Goal: Complete application form: Complete application form

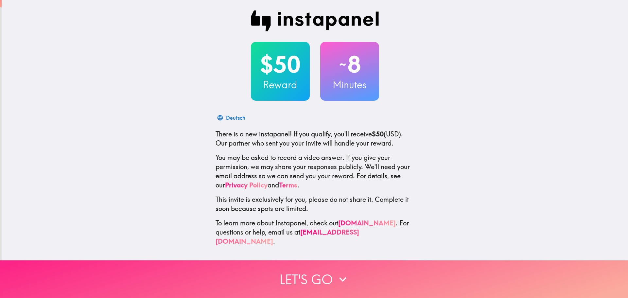
click at [317, 280] on button "Let's go" at bounding box center [314, 279] width 628 height 38
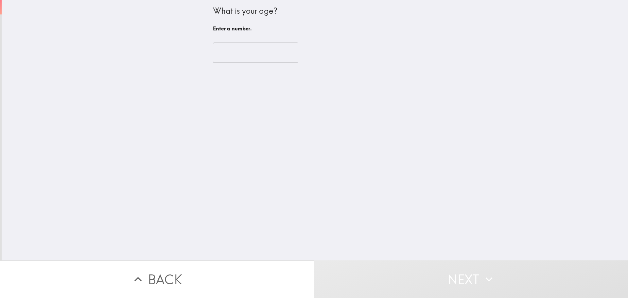
click at [233, 58] on input "number" at bounding box center [255, 53] width 85 height 20
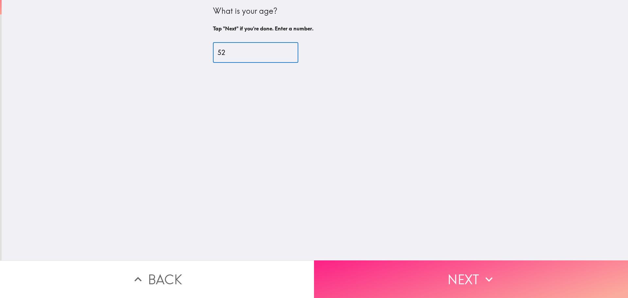
type input "52"
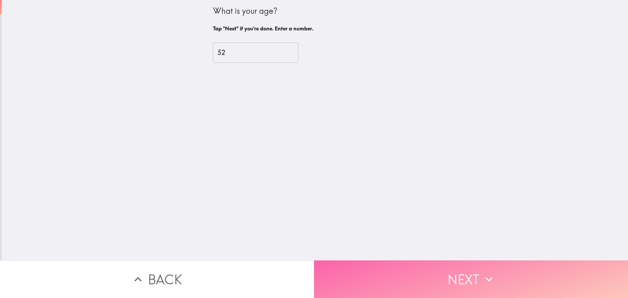
click at [492, 272] on icon "button" at bounding box center [489, 279] width 14 height 14
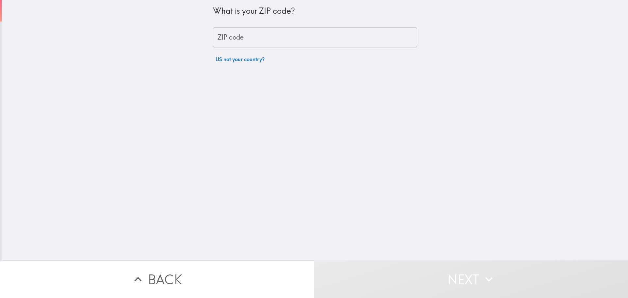
click at [228, 43] on input "ZIP code" at bounding box center [315, 37] width 204 height 20
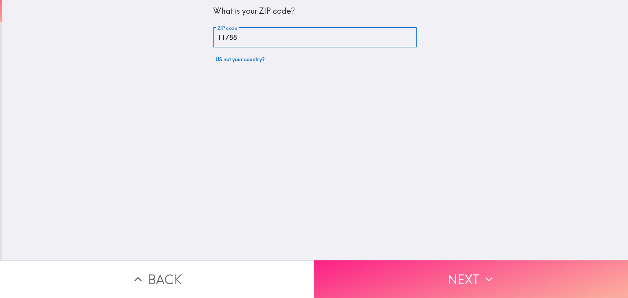
type input "11788"
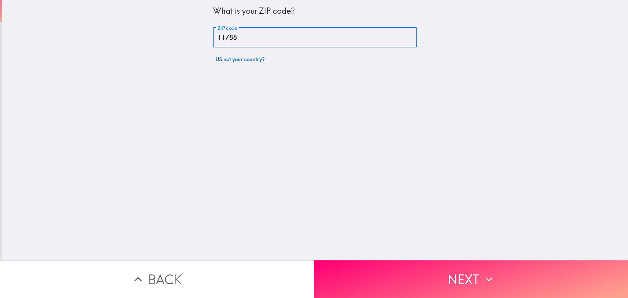
click at [462, 268] on button "Next" at bounding box center [471, 279] width 314 height 38
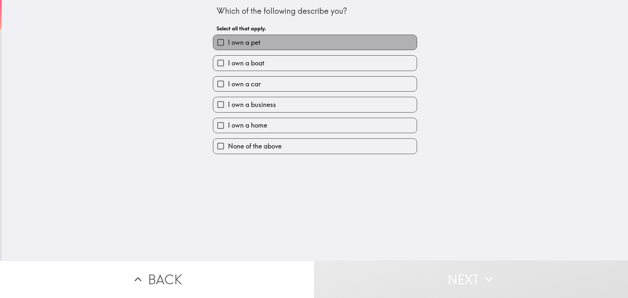
click at [228, 45] on span "I own a pet" at bounding box center [244, 42] width 32 height 9
click at [225, 45] on input "I own a pet" at bounding box center [220, 42] width 15 height 15
checkbox input "true"
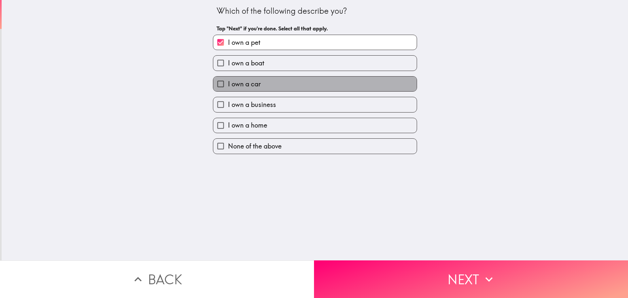
click at [228, 81] on span "I own a car" at bounding box center [244, 84] width 33 height 9
click at [227, 81] on input "I own a car" at bounding box center [220, 84] width 15 height 15
checkbox input "true"
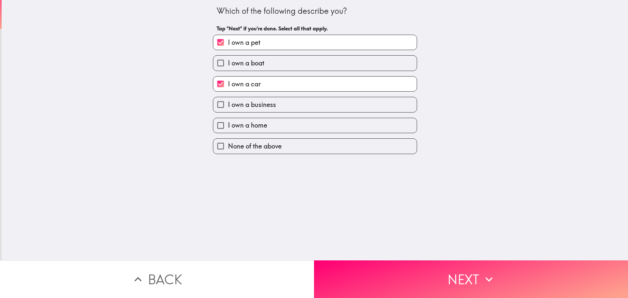
click at [228, 105] on span "I own a business" at bounding box center [252, 104] width 48 height 9
click at [228, 105] on input "I own a business" at bounding box center [220, 104] width 15 height 15
checkbox input "true"
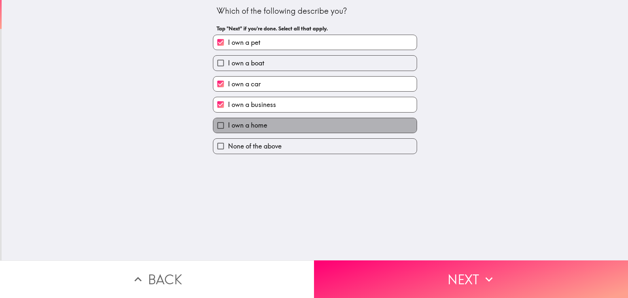
click at [229, 127] on span "I own a home" at bounding box center [247, 125] width 39 height 9
click at [228, 127] on input "I own a home" at bounding box center [220, 125] width 15 height 15
checkbox input "true"
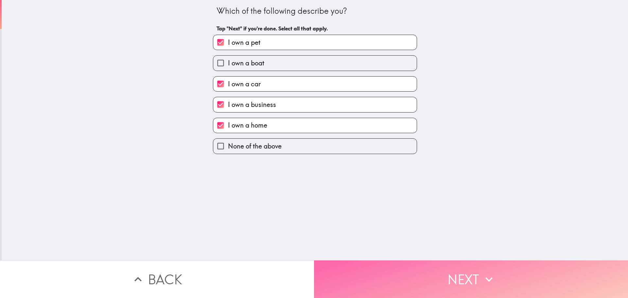
click at [454, 279] on button "Next" at bounding box center [471, 279] width 314 height 38
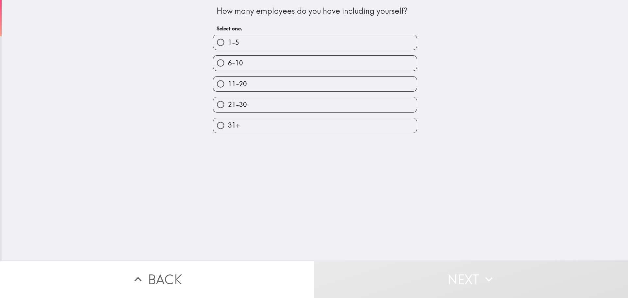
click at [269, 46] on label "1-5" at bounding box center [315, 42] width 204 height 15
click at [228, 46] on input "1-5" at bounding box center [220, 42] width 15 height 15
radio input "true"
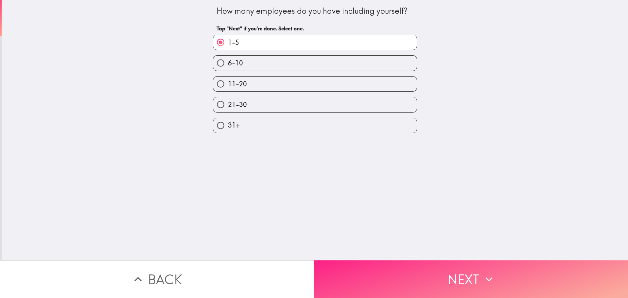
click at [464, 276] on button "Next" at bounding box center [471, 279] width 314 height 38
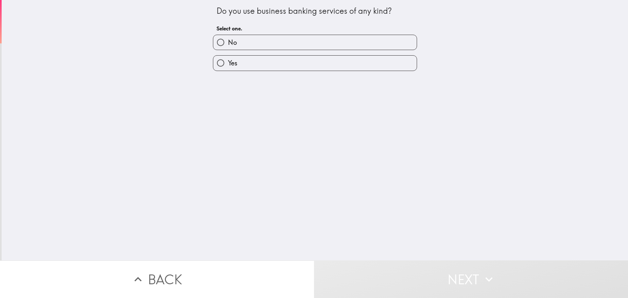
click at [268, 43] on label "No" at bounding box center [315, 42] width 204 height 15
click at [228, 43] on input "No" at bounding box center [220, 42] width 15 height 15
radio input "true"
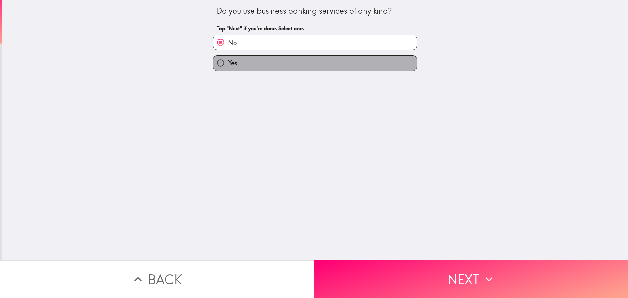
click at [260, 58] on label "Yes" at bounding box center [315, 63] width 204 height 15
click at [228, 58] on input "Yes" at bounding box center [220, 63] width 15 height 15
radio input "true"
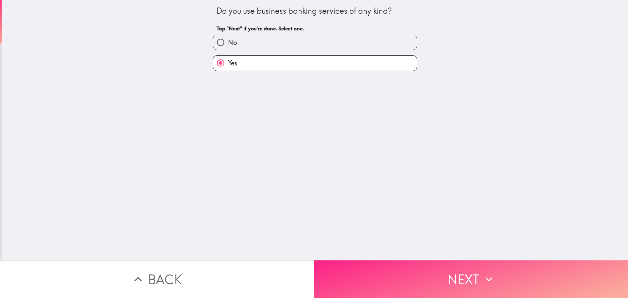
click at [450, 278] on button "Next" at bounding box center [471, 279] width 314 height 38
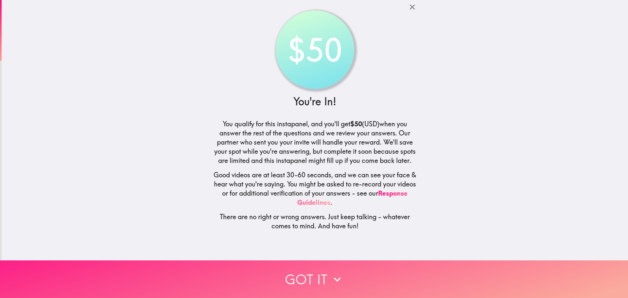
click at [310, 271] on button "Got it" at bounding box center [314, 279] width 628 height 38
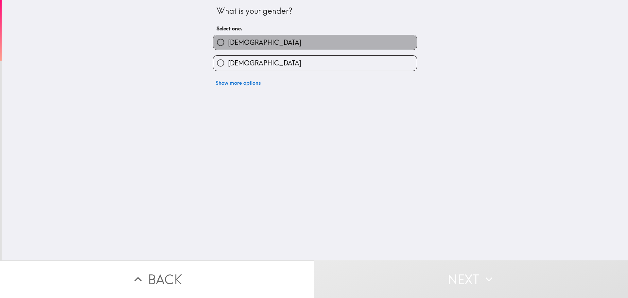
click at [228, 44] on span "[DEMOGRAPHIC_DATA]" at bounding box center [264, 42] width 73 height 9
click at [224, 44] on input "[DEMOGRAPHIC_DATA]" at bounding box center [220, 42] width 15 height 15
radio input "true"
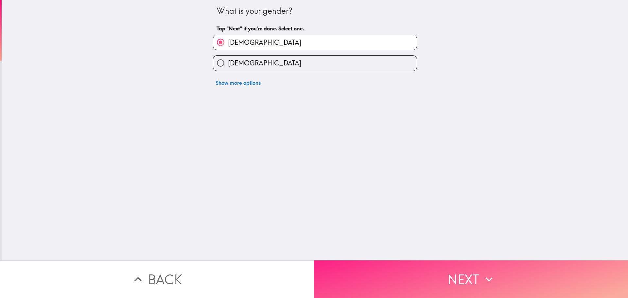
click at [478, 269] on button "Next" at bounding box center [471, 279] width 314 height 38
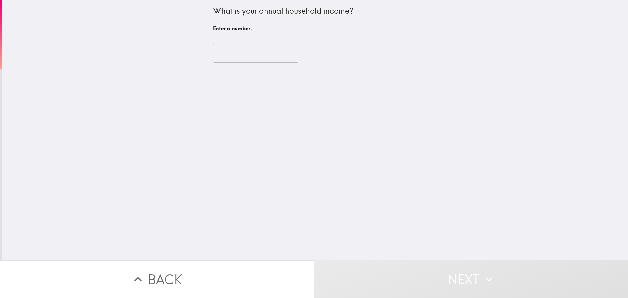
click at [254, 51] on input "number" at bounding box center [255, 53] width 85 height 20
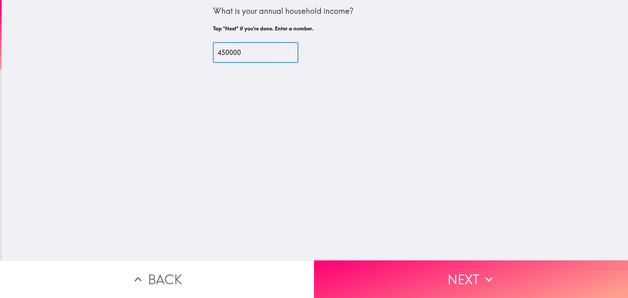
type input "450000"
click at [393, 205] on div "What is your annual household income? Tap "Next" if you're done. Enter a number…" at bounding box center [315, 130] width 627 height 260
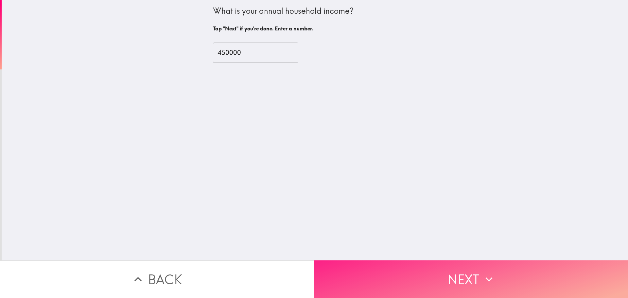
click at [449, 276] on button "Next" at bounding box center [471, 279] width 314 height 38
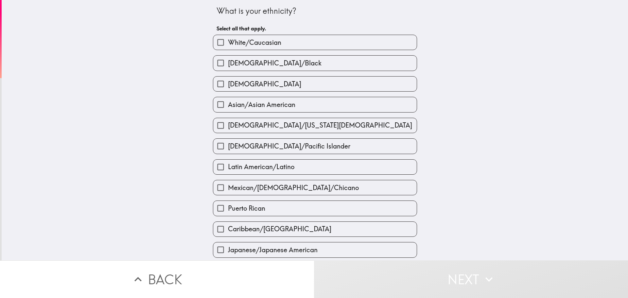
click at [247, 39] on span "White/Caucasian" at bounding box center [254, 42] width 53 height 9
click at [228, 39] on input "White/Caucasian" at bounding box center [220, 42] width 15 height 15
checkbox input "true"
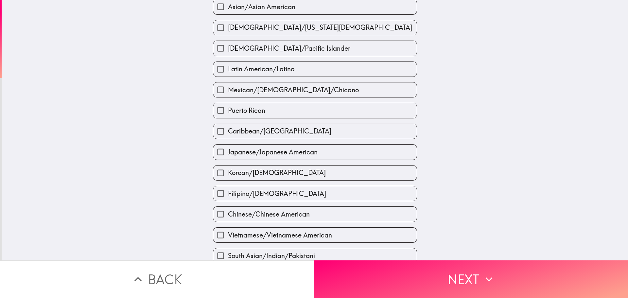
scroll to position [98, 0]
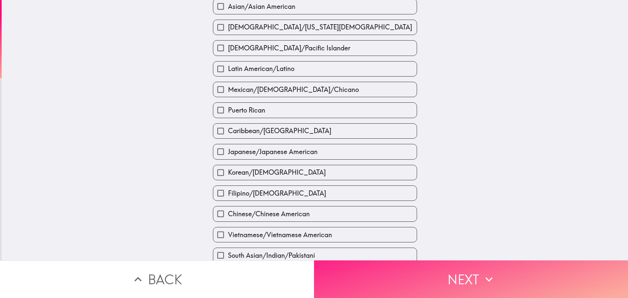
click at [455, 276] on button "Next" at bounding box center [471, 279] width 314 height 38
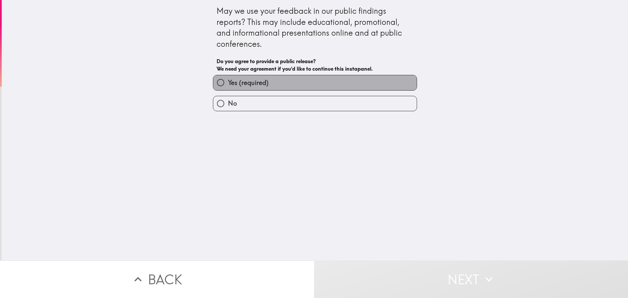
click at [252, 81] on span "Yes (required)" at bounding box center [248, 82] width 41 height 9
click at [228, 81] on input "Yes (required)" at bounding box center [220, 82] width 15 height 15
radio input "true"
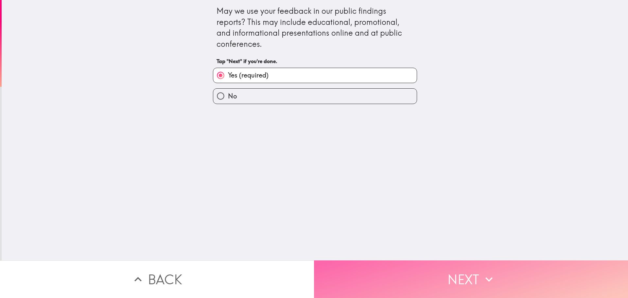
click at [448, 279] on button "Next" at bounding box center [471, 279] width 314 height 38
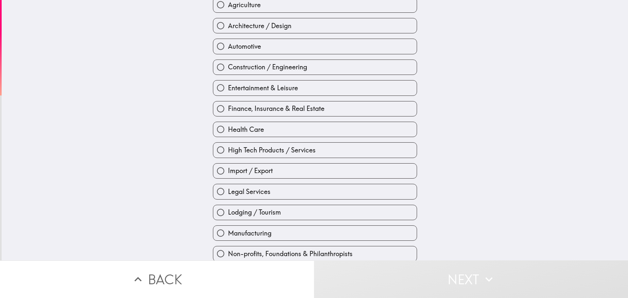
scroll to position [65, 0]
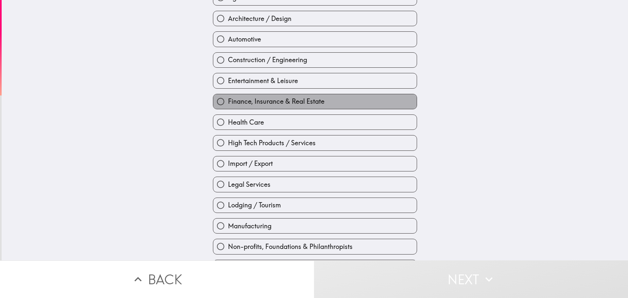
click at [277, 102] on span "Finance, Insurance & Real Estate" at bounding box center [276, 101] width 97 height 9
click at [228, 102] on input "Finance, Insurance & Real Estate" at bounding box center [220, 101] width 15 height 15
radio input "true"
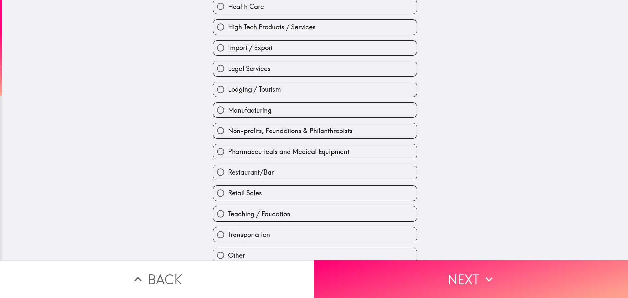
scroll to position [189, 0]
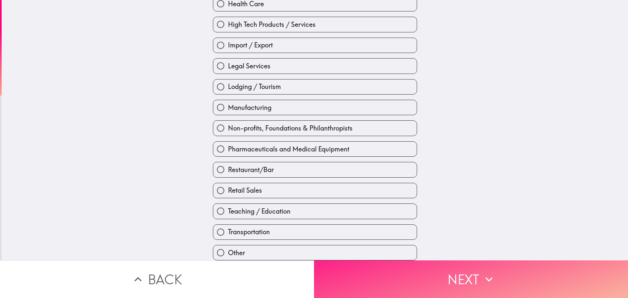
click at [436, 275] on button "Next" at bounding box center [471, 279] width 314 height 38
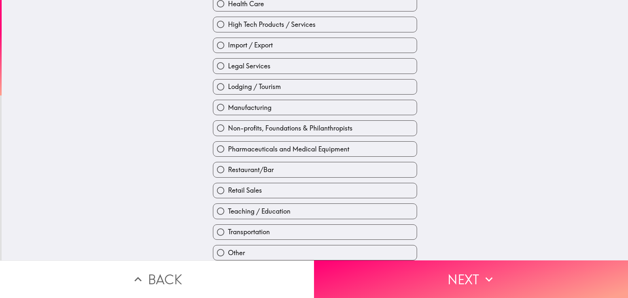
scroll to position [124, 0]
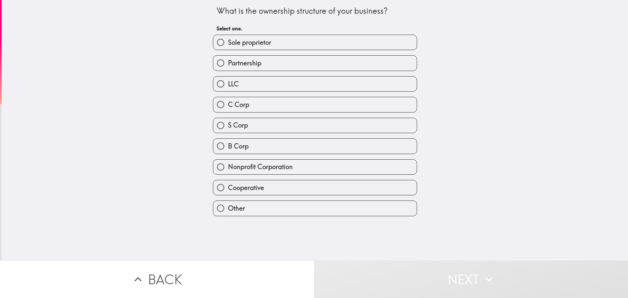
click at [235, 82] on label "LLC" at bounding box center [315, 84] width 204 height 15
click at [228, 82] on input "LLC" at bounding box center [220, 84] width 15 height 15
radio input "true"
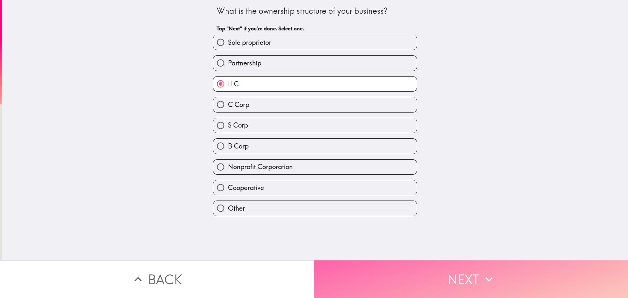
click at [497, 269] on button "Next" at bounding box center [471, 279] width 314 height 38
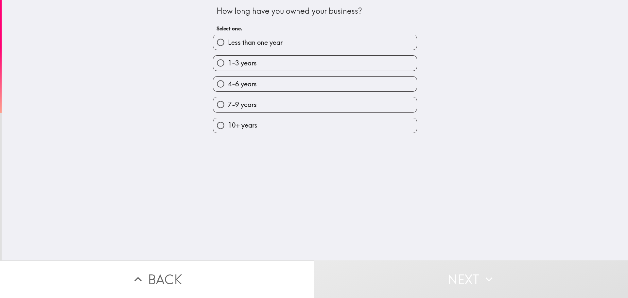
click at [246, 86] on span "4-6 years" at bounding box center [242, 84] width 29 height 9
click at [228, 86] on input "4-6 years" at bounding box center [220, 84] width 15 height 15
radio input "true"
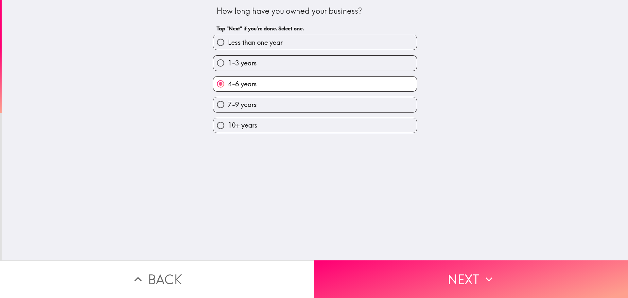
click at [228, 105] on span "7-9 years" at bounding box center [242, 104] width 29 height 9
click at [228, 105] on input "7-9 years" at bounding box center [220, 104] width 15 height 15
radio input "true"
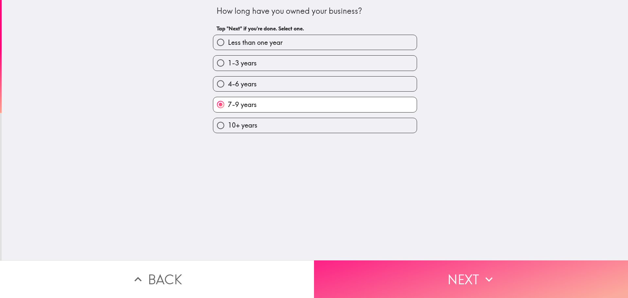
click at [458, 277] on button "Next" at bounding box center [471, 279] width 314 height 38
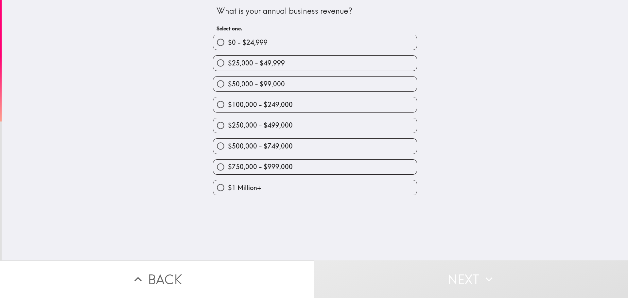
click at [214, 124] on input "$250,000 - $499,000" at bounding box center [220, 125] width 15 height 15
radio input "true"
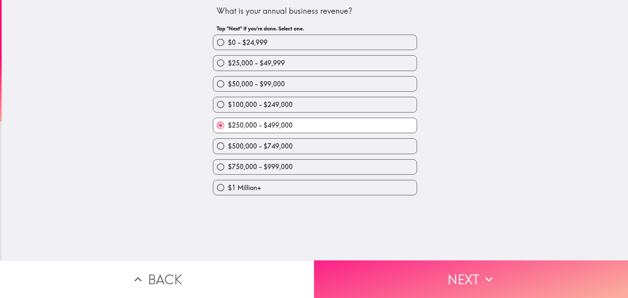
click at [450, 265] on button "Next" at bounding box center [471, 279] width 314 height 38
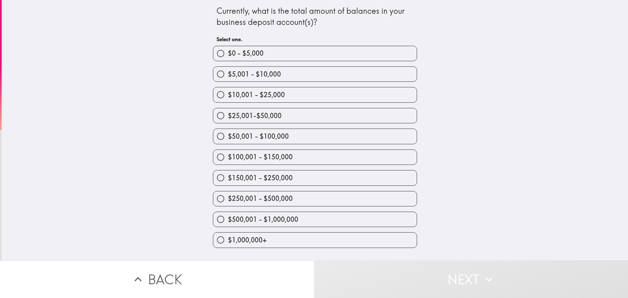
click at [259, 54] on label "$0 - $5,000" at bounding box center [315, 53] width 204 height 15
click at [228, 54] on input "$0 - $5,000" at bounding box center [220, 53] width 15 height 15
radio input "true"
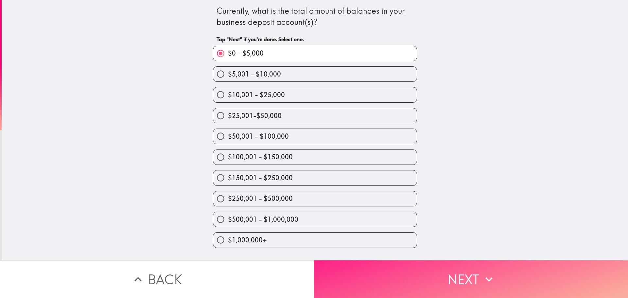
click at [482, 272] on icon "button" at bounding box center [489, 279] width 14 height 14
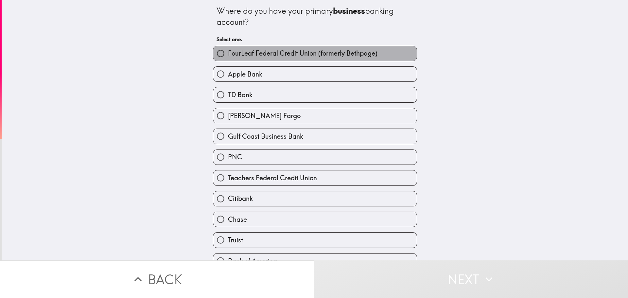
click at [252, 56] on span "FourLeaf Federal Credit Union (formerly Bethpage)" at bounding box center [303, 53] width 150 height 9
click at [228, 56] on input "FourLeaf Federal Credit Union (formerly Bethpage)" at bounding box center [220, 53] width 15 height 15
radio input "true"
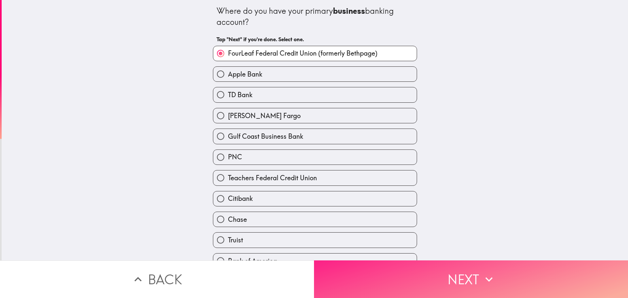
click at [471, 277] on button "Next" at bounding box center [471, 279] width 314 height 38
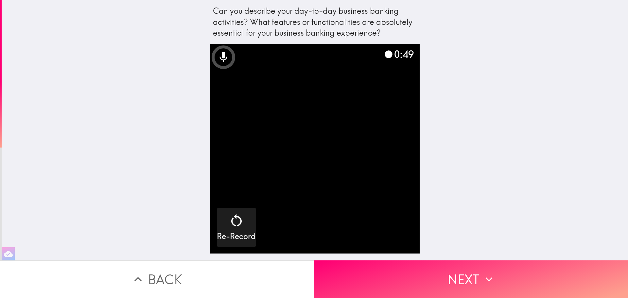
click at [447, 268] on button "Next" at bounding box center [471, 279] width 314 height 38
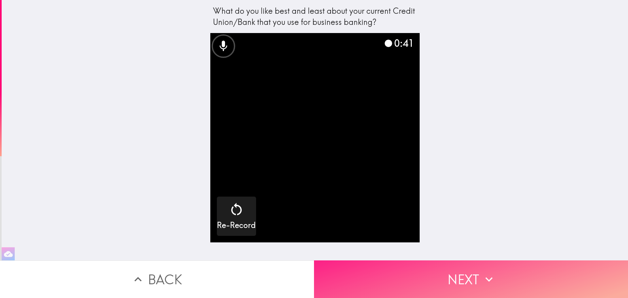
click at [449, 265] on button "Next" at bounding box center [471, 279] width 314 height 38
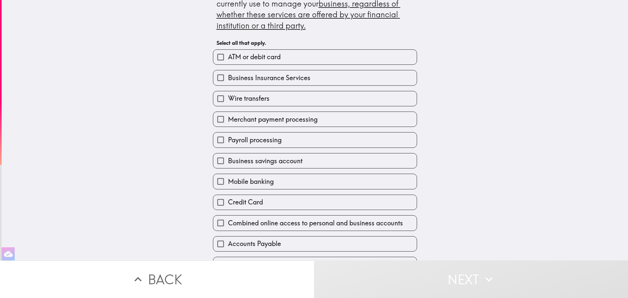
scroll to position [33, 0]
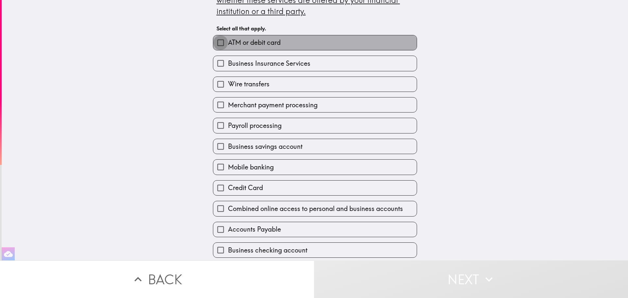
click at [214, 42] on input "ATM or debit card" at bounding box center [220, 42] width 15 height 15
checkbox input "true"
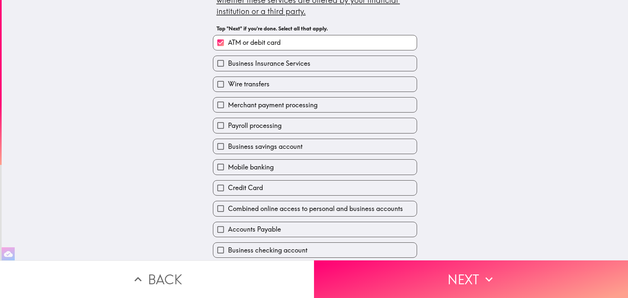
click at [217, 64] on input "Business Insurance Services" at bounding box center [220, 63] width 15 height 15
checkbox input "true"
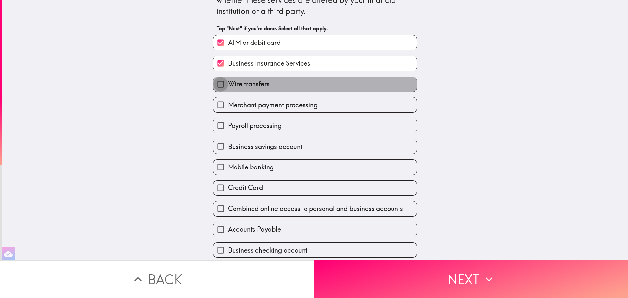
click at [217, 82] on input "Wire transfers" at bounding box center [220, 84] width 15 height 15
checkbox input "true"
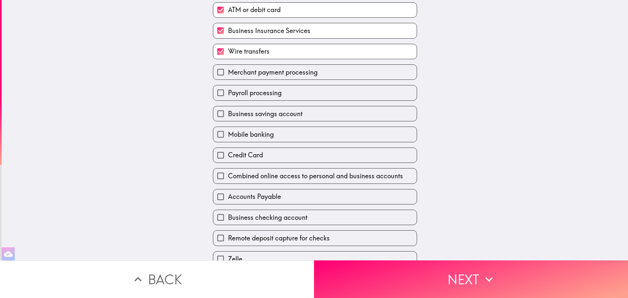
scroll to position [98, 0]
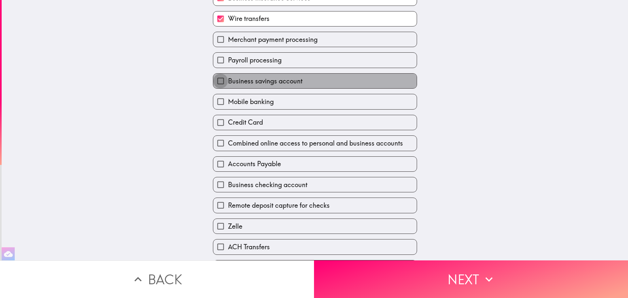
click at [215, 81] on input "Business savings account" at bounding box center [220, 81] width 15 height 15
checkbox input "true"
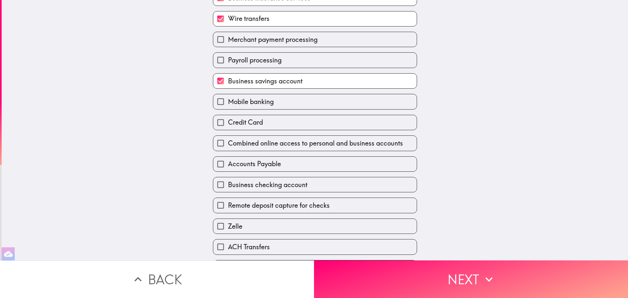
click at [215, 103] on input "Mobile banking" at bounding box center [220, 101] width 15 height 15
checkbox input "true"
click at [214, 121] on input "Credit Card" at bounding box center [220, 122] width 15 height 15
checkbox input "true"
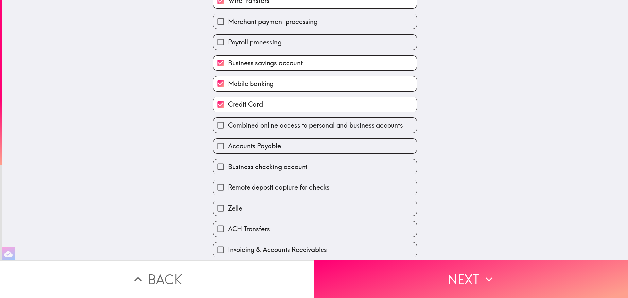
scroll to position [131, 0]
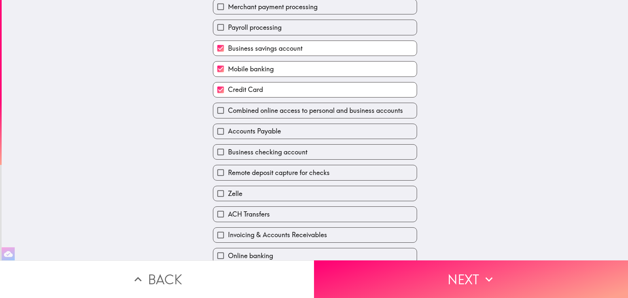
click at [217, 108] on input "Combined online access to personal and business accounts" at bounding box center [220, 110] width 15 height 15
checkbox input "true"
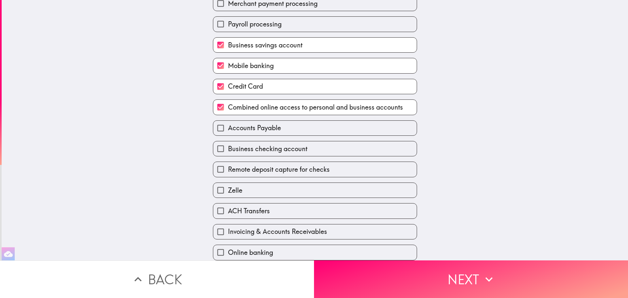
scroll to position [139, 0]
click at [215, 142] on input "Business checking account" at bounding box center [220, 148] width 15 height 15
checkbox input "true"
click at [215, 165] on input "Remote deposit capture for checks" at bounding box center [220, 169] width 15 height 15
checkbox input "true"
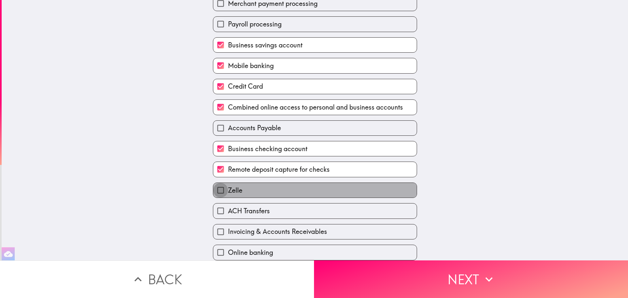
click at [213, 185] on input "Zelle" at bounding box center [220, 190] width 15 height 15
checkbox input "true"
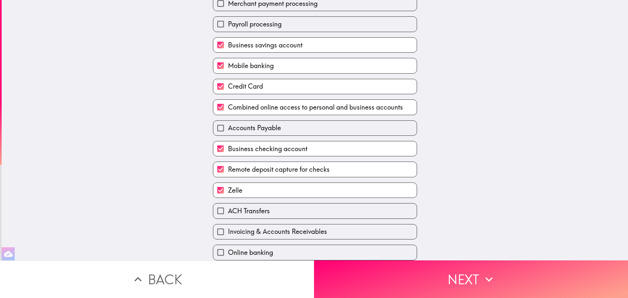
click at [214, 205] on input "ACH Transfers" at bounding box center [220, 211] width 15 height 15
checkbox input "true"
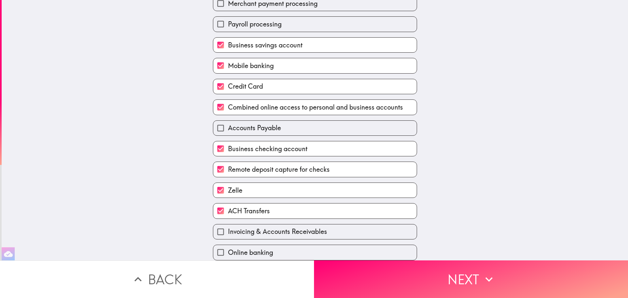
click at [213, 245] on input "Online banking" at bounding box center [220, 252] width 15 height 15
checkbox input "true"
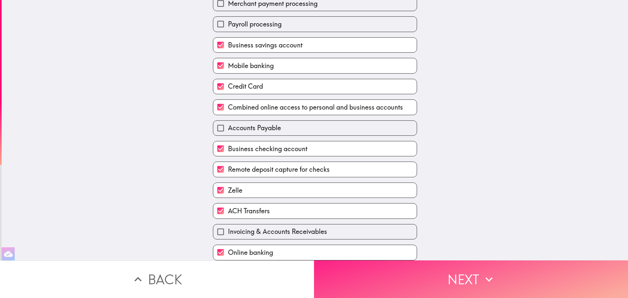
click at [431, 279] on button "Next" at bounding box center [471, 279] width 314 height 38
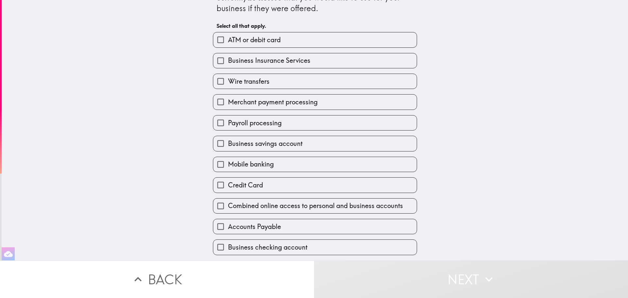
scroll to position [9, 0]
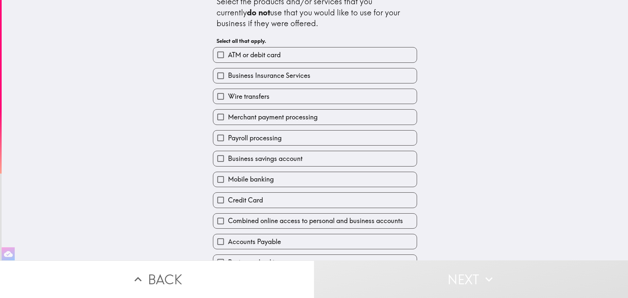
click at [157, 276] on button "Back" at bounding box center [157, 279] width 314 height 38
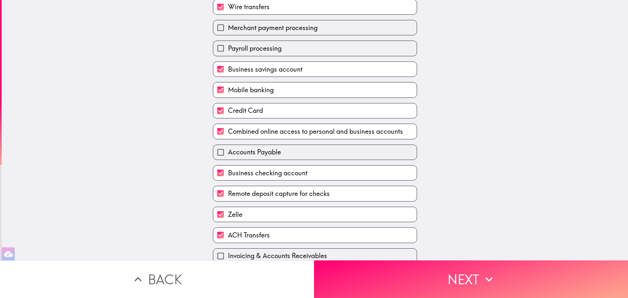
scroll to position [139, 0]
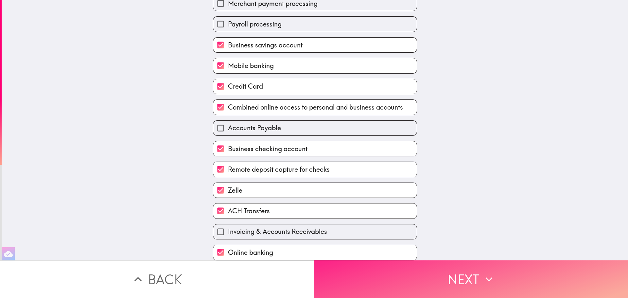
click at [469, 273] on button "Next" at bounding box center [471, 279] width 314 height 38
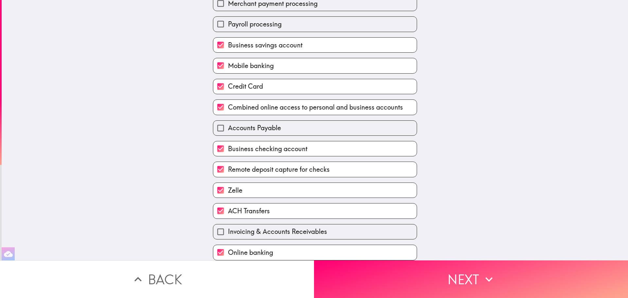
scroll to position [23, 0]
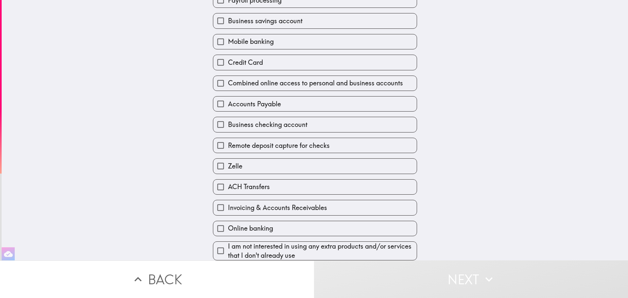
scroll to position [152, 0]
click at [216, 203] on input "Invoicing & Accounts Receivables" at bounding box center [220, 207] width 15 height 15
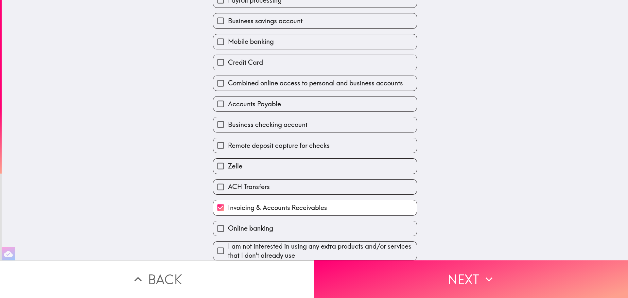
click at [219, 203] on input "Invoicing & Accounts Receivables" at bounding box center [220, 207] width 15 height 15
checkbox input "false"
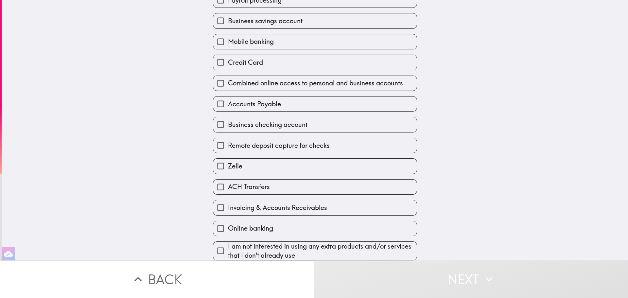
click at [217, 244] on input "I am not interested in using any extra products and/or services that I don't al…" at bounding box center [220, 250] width 15 height 15
checkbox input "true"
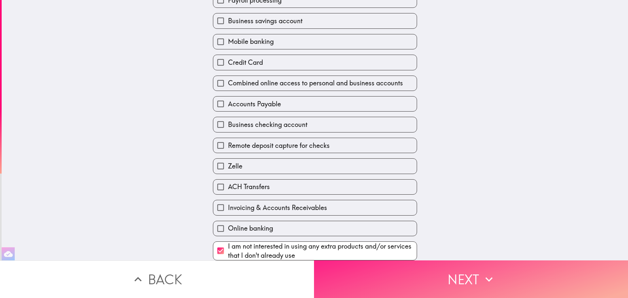
click at [381, 270] on button "Next" at bounding box center [471, 279] width 314 height 38
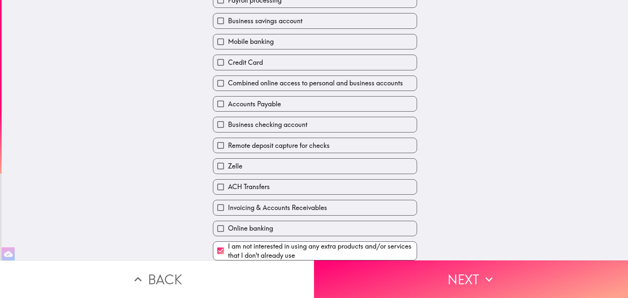
scroll to position [51, 0]
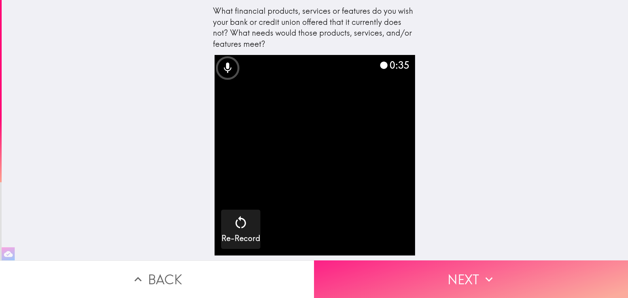
click at [473, 283] on button "Next" at bounding box center [471, 279] width 314 height 38
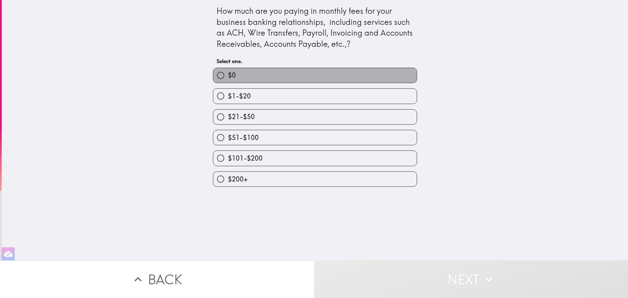
click at [233, 73] on label "$0" at bounding box center [315, 75] width 204 height 15
click at [228, 73] on input "$0" at bounding box center [220, 75] width 15 height 15
radio input "true"
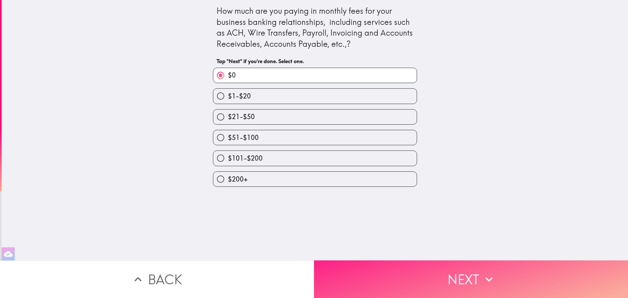
click at [463, 274] on button "Next" at bounding box center [471, 279] width 314 height 38
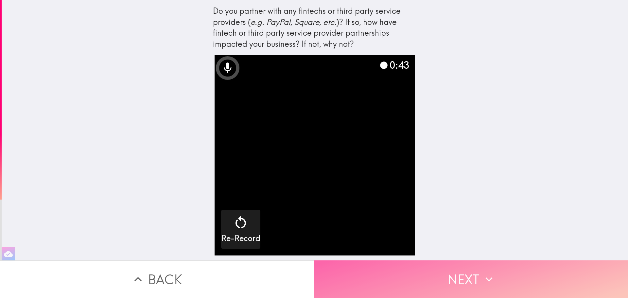
click at [466, 277] on button "Next" at bounding box center [471, 279] width 314 height 38
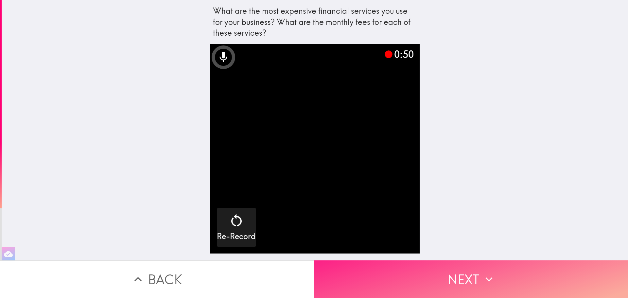
click at [466, 273] on button "Next" at bounding box center [471, 279] width 314 height 38
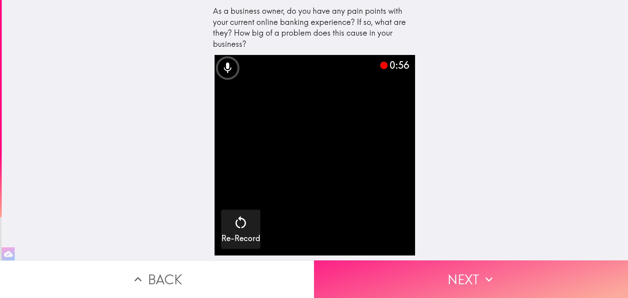
click at [462, 267] on button "Next" at bounding box center [471, 279] width 314 height 38
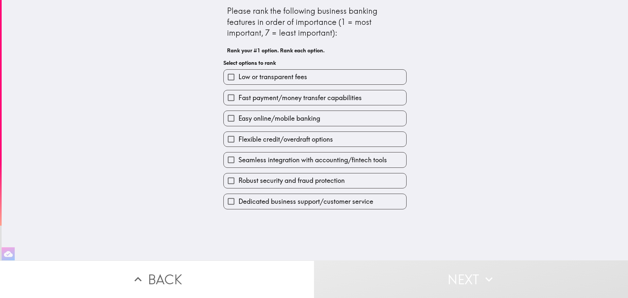
click at [262, 78] on span "Low or transparent fees" at bounding box center [273, 76] width 69 height 9
click at [239, 78] on input "Low or transparent fees" at bounding box center [231, 77] width 15 height 15
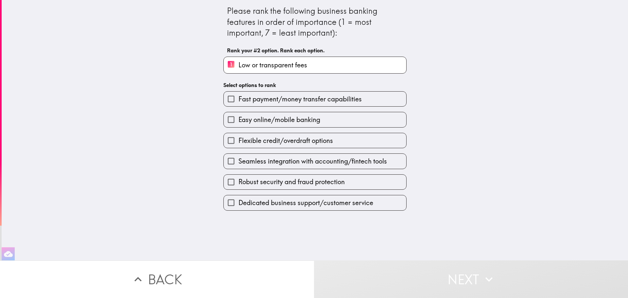
click at [262, 99] on span "Fast payment/money transfer capabilities" at bounding box center [300, 99] width 123 height 9
click at [239, 99] on input "Fast payment/money transfer capabilities" at bounding box center [231, 99] width 15 height 15
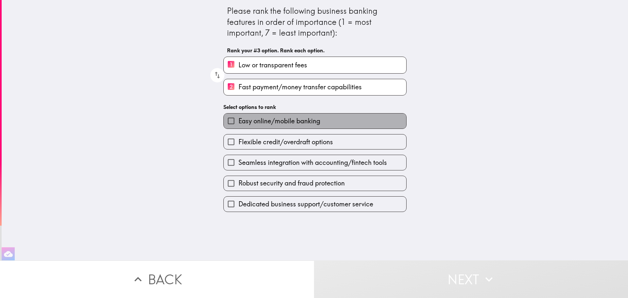
click at [262, 125] on span "Easy online/mobile banking" at bounding box center [280, 120] width 82 height 9
click at [239, 125] on input "Easy online/mobile banking" at bounding box center [231, 121] width 15 height 15
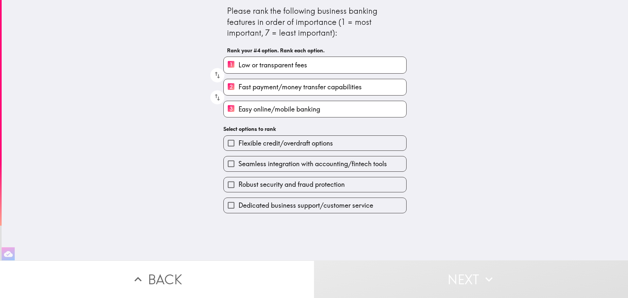
click at [257, 164] on span "Seamless integration with accounting/fintech tools" at bounding box center [313, 163] width 149 height 9
click at [239, 164] on input "Seamless integration with accounting/fintech tools" at bounding box center [231, 163] width 15 height 15
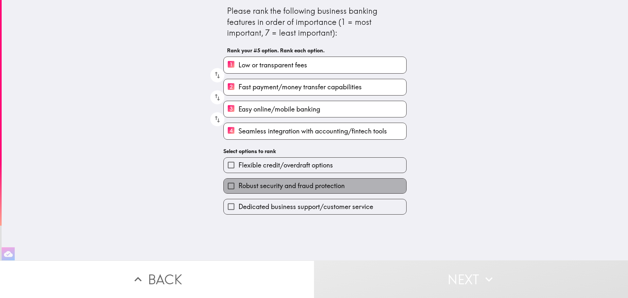
click at [257, 183] on span "Robust security and fraud protection" at bounding box center [292, 185] width 106 height 9
click at [239, 183] on input "Robust security and fraud protection" at bounding box center [231, 186] width 15 height 15
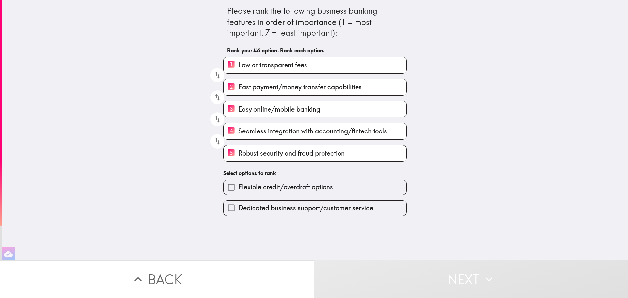
click at [251, 211] on span "Dedicated business support/customer service" at bounding box center [306, 208] width 135 height 9
click at [239, 211] on input "Dedicated business support/customer service" at bounding box center [231, 208] width 15 height 15
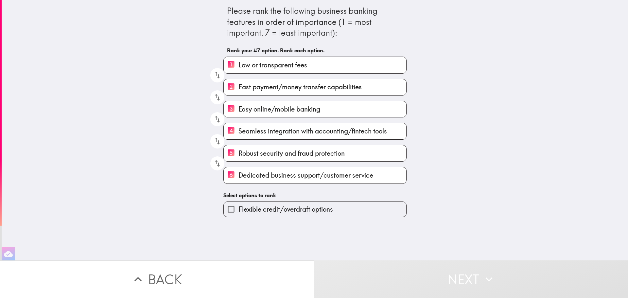
click at [251, 211] on span "Flexible credit/overdraft options" at bounding box center [286, 209] width 95 height 9
click at [239, 211] on input "Flexible credit/overdraft options" at bounding box center [231, 209] width 15 height 15
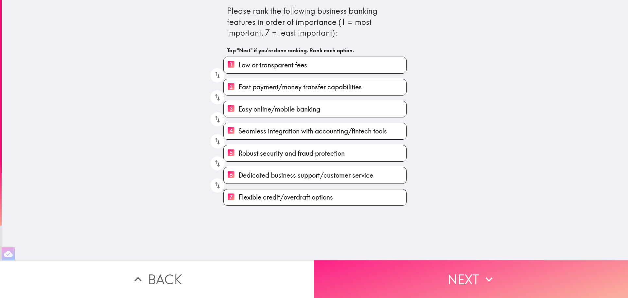
click at [482, 281] on icon "button" at bounding box center [489, 279] width 14 height 14
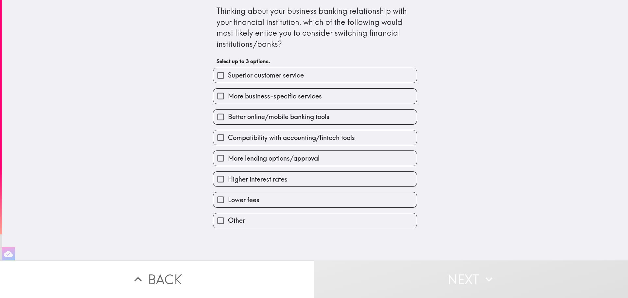
click at [262, 97] on span "More business-specific services" at bounding box center [275, 96] width 94 height 9
click at [228, 97] on input "More business-specific services" at bounding box center [220, 96] width 15 height 15
checkbox input "true"
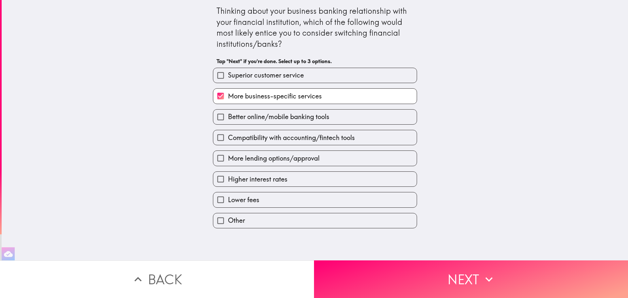
click at [260, 138] on span "Compatibility with accounting/fintech tools" at bounding box center [291, 137] width 127 height 9
click at [228, 138] on input "Compatibility with accounting/fintech tools" at bounding box center [220, 137] width 15 height 15
checkbox input "true"
click at [256, 159] on span "More lending options/approval" at bounding box center [274, 158] width 92 height 9
click at [228, 159] on input "More lending options/approval" at bounding box center [220, 158] width 15 height 15
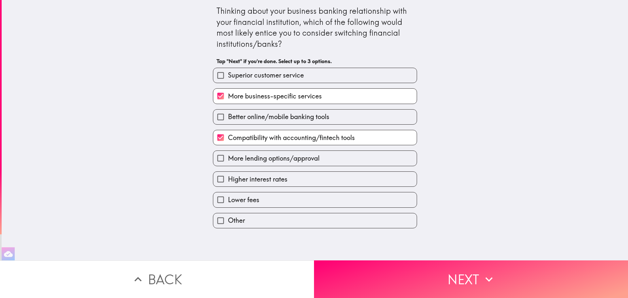
checkbox input "true"
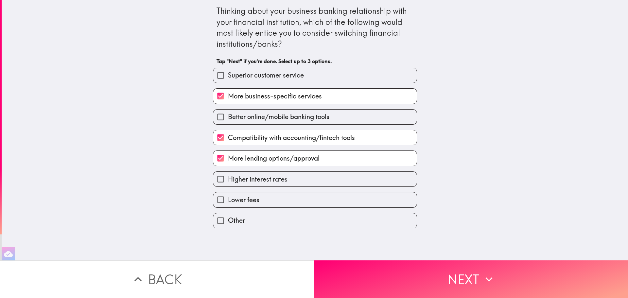
click at [251, 180] on span "Higher interest rates" at bounding box center [258, 179] width 60 height 9
click at [228, 180] on input "Higher interest rates" at bounding box center [220, 179] width 15 height 15
checkbox input "true"
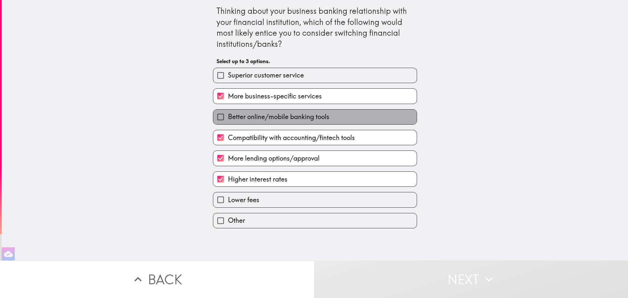
click at [233, 121] on span "Better online/mobile banking tools" at bounding box center [278, 116] width 101 height 9
click at [228, 121] on input "Better online/mobile banking tools" at bounding box center [220, 117] width 15 height 15
checkbox input "true"
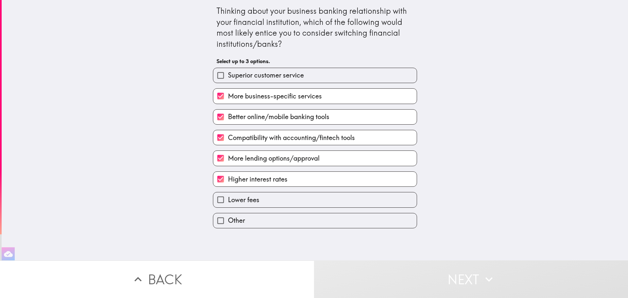
click at [232, 159] on span "More lending options/approval" at bounding box center [274, 158] width 92 height 9
click at [228, 159] on input "More lending options/approval" at bounding box center [220, 158] width 15 height 15
checkbox input "false"
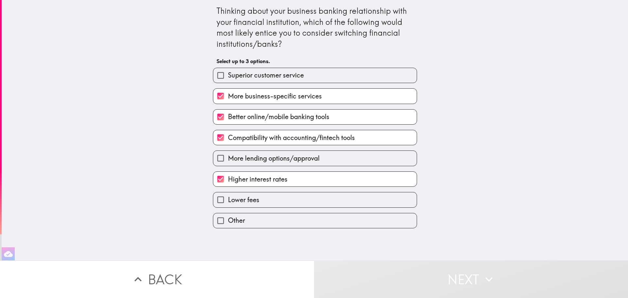
click at [232, 176] on span "Higher interest rates" at bounding box center [258, 179] width 60 height 9
click at [228, 176] on input "Higher interest rates" at bounding box center [220, 179] width 15 height 15
checkbox input "false"
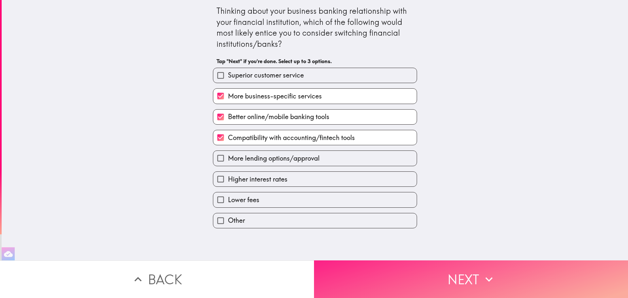
click at [429, 272] on button "Next" at bounding box center [471, 279] width 314 height 38
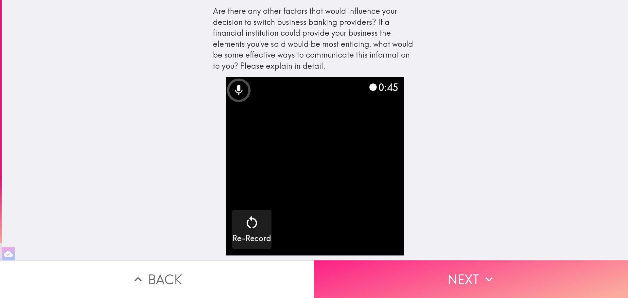
click at [468, 282] on button "Next" at bounding box center [471, 279] width 314 height 38
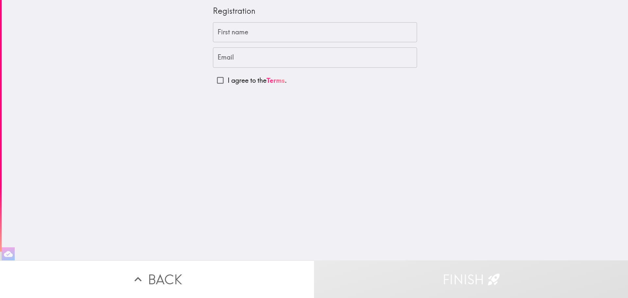
click at [243, 35] on input "First name" at bounding box center [315, 32] width 204 height 20
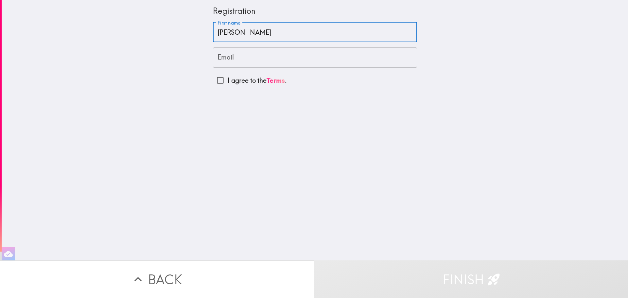
type input "[PERSON_NAME]"
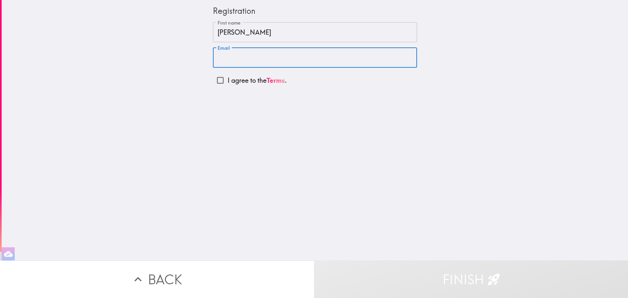
click at [245, 59] on input "Email" at bounding box center [315, 57] width 204 height 20
type input "[EMAIL_ADDRESS][DOMAIN_NAME]"
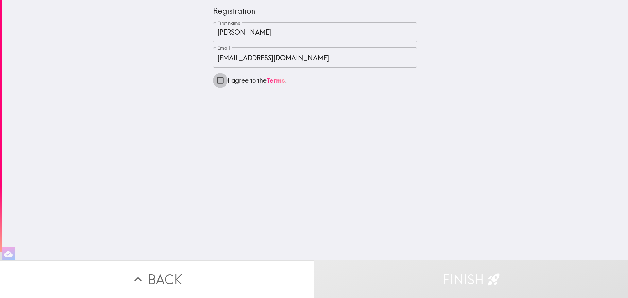
click at [214, 84] on input "I agree to the Terms ." at bounding box center [220, 80] width 15 height 15
checkbox input "true"
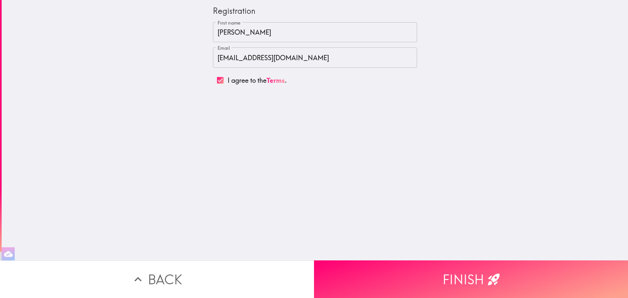
click at [244, 34] on input "[PERSON_NAME]" at bounding box center [315, 32] width 204 height 20
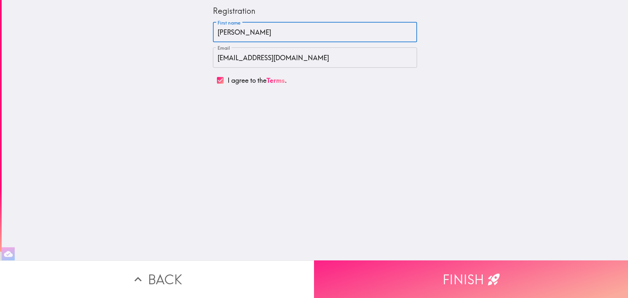
type input "[PERSON_NAME]"
click at [468, 272] on button "Finish" at bounding box center [471, 279] width 314 height 38
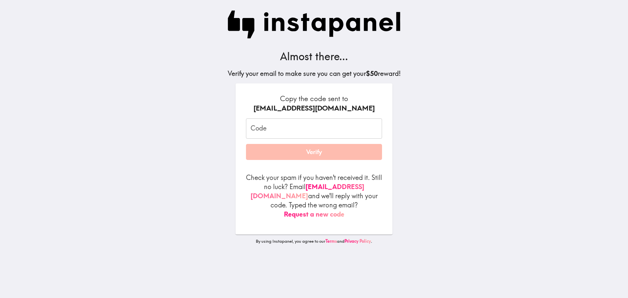
click at [255, 125] on div "Code Code" at bounding box center [314, 128] width 136 height 20
type input "mYf_yhf_pjH"
click at [300, 126] on input "mYf_yhf_pjH" at bounding box center [314, 128] width 136 height 20
drag, startPoint x: 292, startPoint y: 130, endPoint x: 226, endPoint y: 128, distance: 66.4
click at [226, 128] on div "Almost there... Verify your email to make sure you can get your $50 reward! Cop…" at bounding box center [313, 149] width 209 height 298
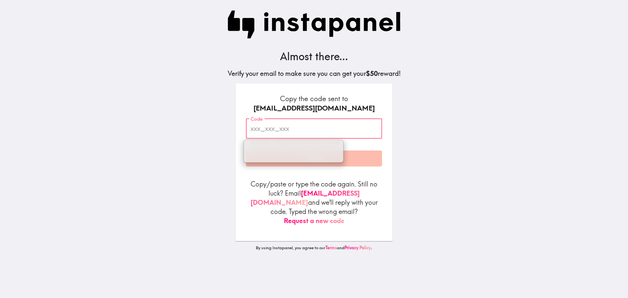
paste input "mYf_yhf_pjH"
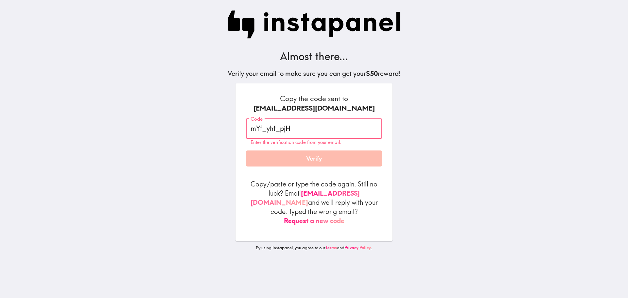
type input "mYf_yhf_pjH"
click at [325, 176] on form "Copy the code sent to [EMAIL_ADDRESS][DOMAIN_NAME] Code mYf_yhf_pjH Code Enter …" at bounding box center [314, 160] width 136 height 132
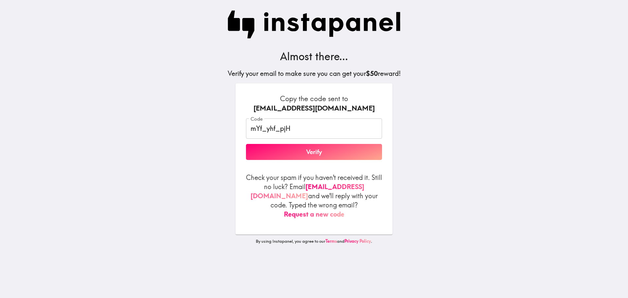
click at [306, 153] on button "Verify" at bounding box center [314, 152] width 136 height 16
